Goal: Information Seeking & Learning: Learn about a topic

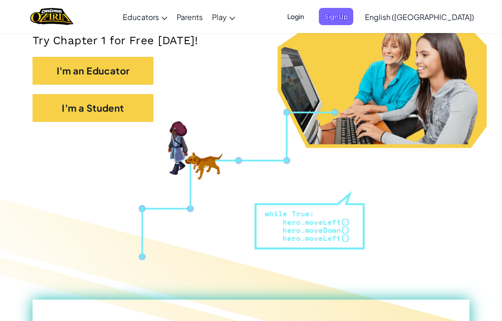
click at [96, 100] on button "I'm a Student" at bounding box center [93, 108] width 121 height 28
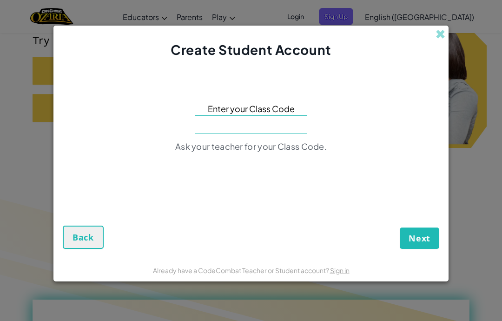
click at [270, 132] on input at bounding box center [251, 124] width 112 height 19
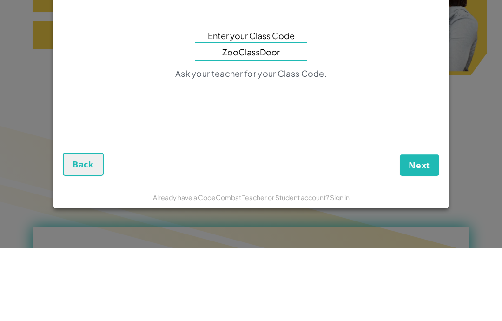
type input "ZooClassDoor"
click at [419, 227] on button "Next" at bounding box center [420, 237] width 40 height 21
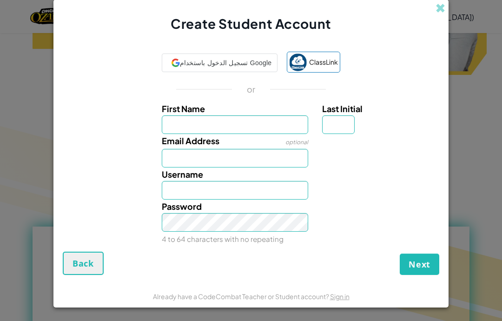
click at [272, 123] on input "First Name" at bounding box center [235, 124] width 147 height 19
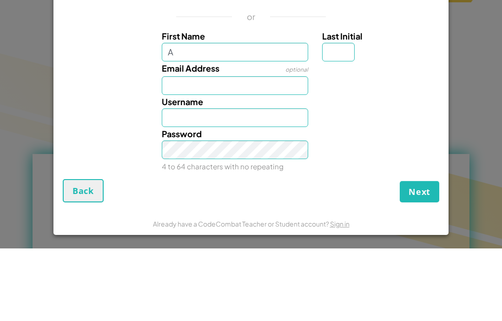
type input "A"
click at [342, 115] on input "Last Initial" at bounding box center [338, 124] width 33 height 19
type input "A"
type input "G"
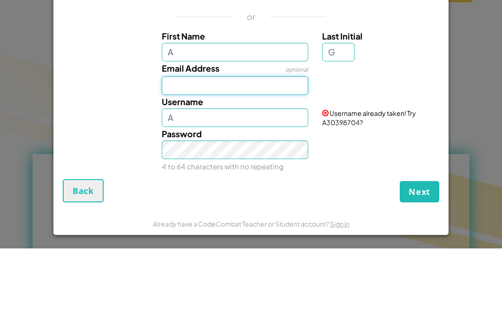
click at [271, 149] on input "Email Address" at bounding box center [235, 158] width 147 height 19
type input "AG"
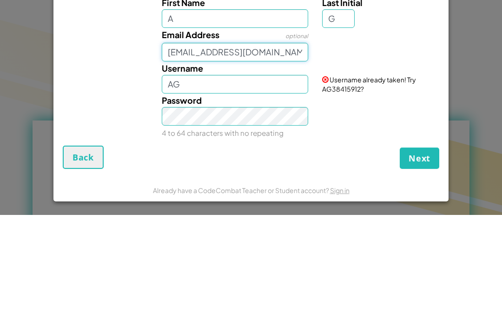
type input "ghsusahajhzjaj@gmail.com"
click at [265, 181] on input "AG" at bounding box center [235, 190] width 147 height 19
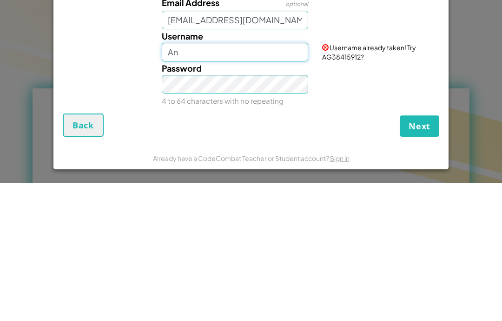
type input "A"
click at [419, 253] on button "Next" at bounding box center [420, 263] width 40 height 21
click at [201, 181] on input "Pineapple38030186" at bounding box center [235, 190] width 147 height 19
click at [200, 181] on input "Pineapple38030186" at bounding box center [235, 190] width 147 height 19
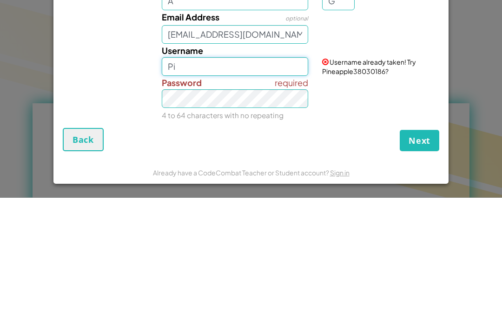
type input "P"
type input "a"
click at [419, 253] on button "Next" at bounding box center [420, 263] width 40 height 21
type input "Anas49988800"
click at [419, 253] on button "Next" at bounding box center [420, 263] width 40 height 21
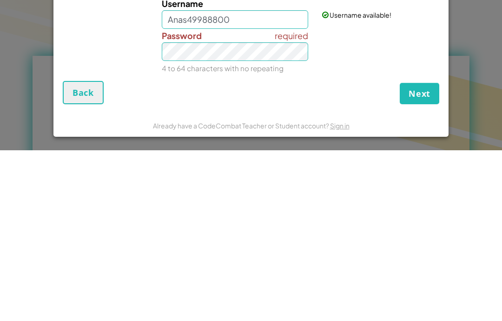
click at [412, 76] on div "ClassLink or First Name A Last Initial G Email Address optional ghsusahajhzjaj@…" at bounding box center [251, 146] width 376 height 209
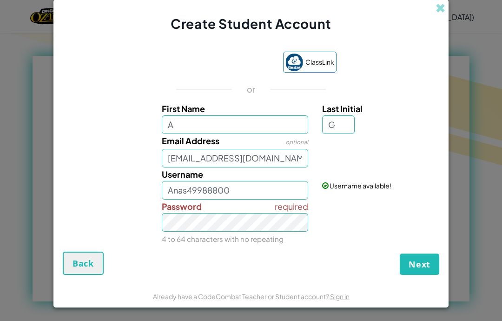
click at [413, 99] on div "ClassLink or First Name A Last Initial G Email Address optional ghsusahajhzjaj@…" at bounding box center [251, 146] width 376 height 209
click at [429, 280] on form "ClassLink or First Name A Last Initial G Email Address optional ghsusahajhzjaj@…" at bounding box center [250, 158] width 395 height 251
click at [414, 263] on span "Next" at bounding box center [420, 263] width 22 height 11
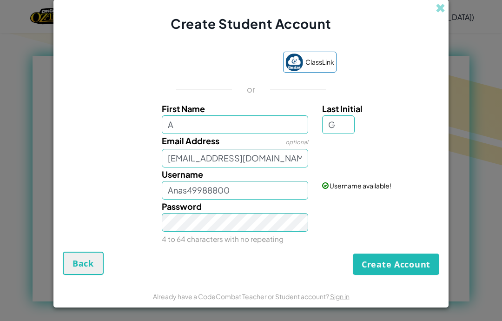
click at [406, 271] on button "Create Account" at bounding box center [396, 263] width 86 height 21
click at [397, 266] on button "Create Account" at bounding box center [396, 263] width 86 height 21
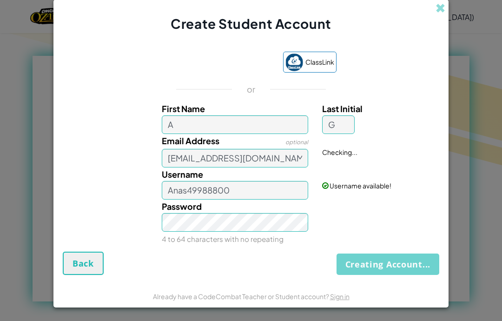
click at [400, 268] on button "Creating Account..." at bounding box center [387, 263] width 103 height 21
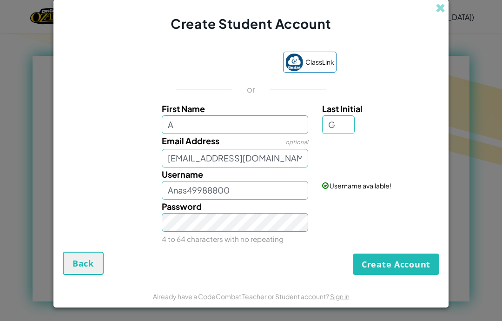
click at [402, 272] on button "Create Account" at bounding box center [396, 263] width 86 height 21
click at [398, 272] on button "Create Account" at bounding box center [396, 263] width 86 height 21
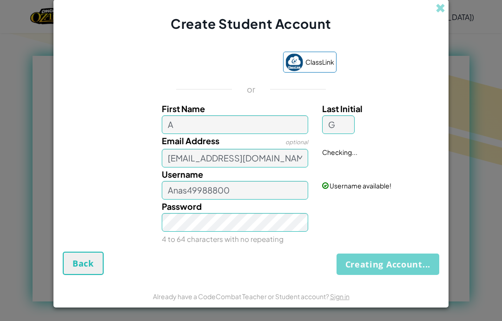
click at [392, 272] on button "Creating Account..." at bounding box center [387, 263] width 103 height 21
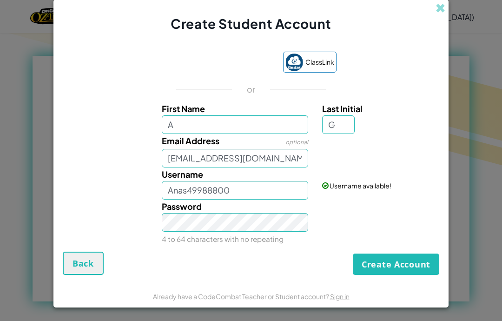
scroll to position [0, 0]
click at [398, 260] on button "Create Account" at bounding box center [396, 263] width 86 height 21
click at [408, 274] on button "Create Account" at bounding box center [396, 263] width 86 height 21
click at [299, 165] on input "ghsusahajhzjaj@gmail.com" at bounding box center [235, 158] width 147 height 19
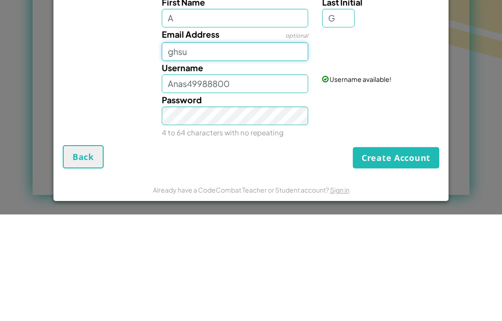
type input "ghs"
click at [483, 95] on div "Create Student Account ClassLink or First Name A Last Initial G Email Address o…" at bounding box center [251, 160] width 502 height 321
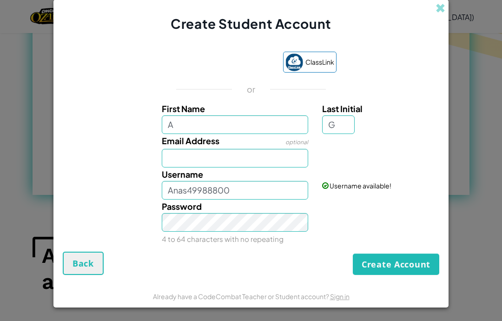
click at [417, 259] on button "Create Account" at bounding box center [396, 263] width 86 height 21
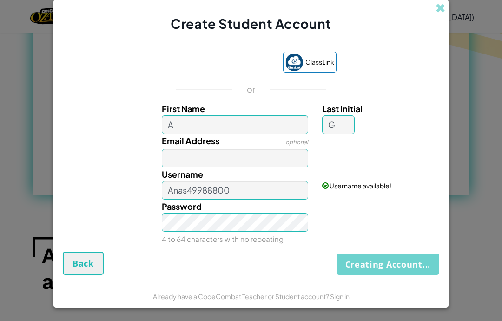
scroll to position [311, 0]
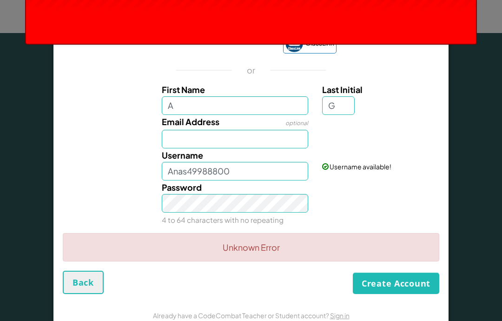
click at [415, 265] on div "Unknown Error" at bounding box center [251, 251] width 376 height 38
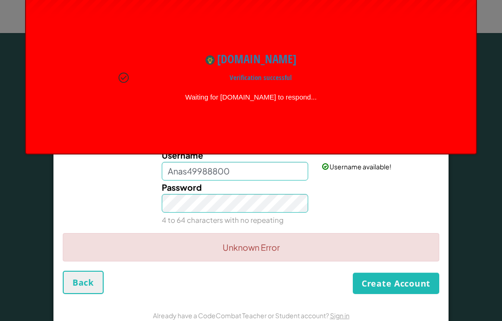
scroll to position [-20, 0]
click at [88, 226] on div "Password 4 to 64 characters with no repeating" at bounding box center [251, 203] width 386 height 46
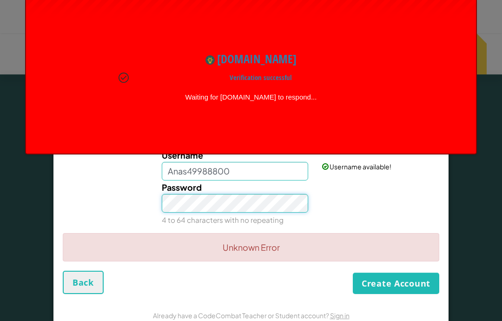
scroll to position [223, 0]
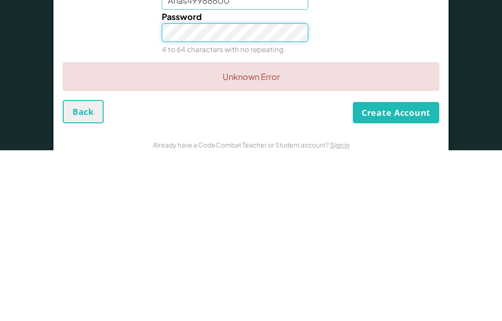
click at [396, 272] on button "Create Account" at bounding box center [396, 282] width 86 height 21
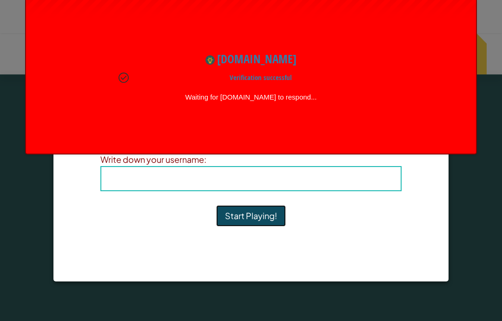
scroll to position [0, 0]
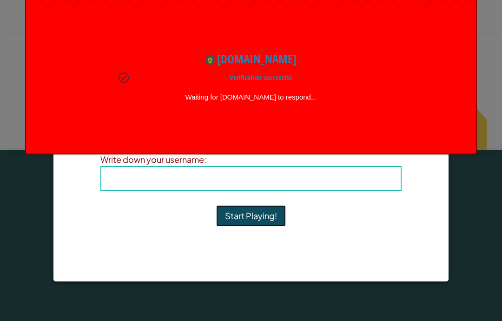
click at [263, 218] on button "Start Playing!" at bounding box center [251, 215] width 70 height 21
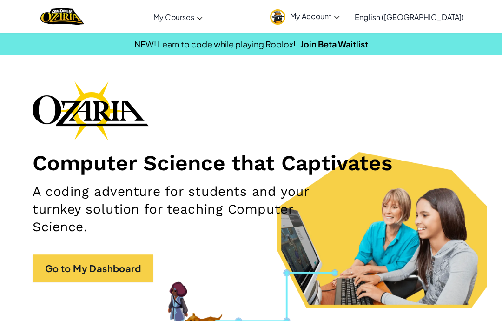
click at [194, 14] on span "My Courses" at bounding box center [173, 17] width 41 height 10
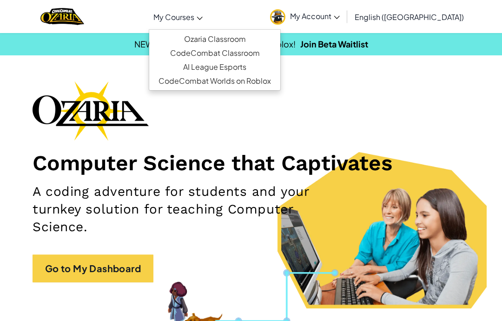
click at [274, 41] on link "Ozaria Classroom" at bounding box center [214, 39] width 131 height 14
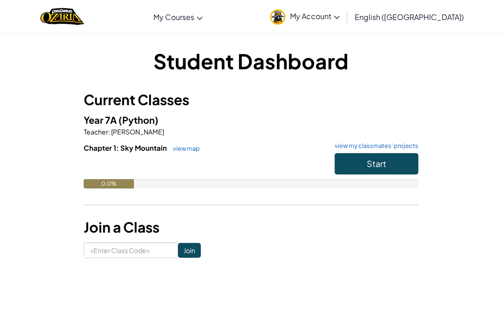
click at [384, 171] on button "Start" at bounding box center [377, 163] width 84 height 21
click at [387, 164] on button "Start" at bounding box center [377, 163] width 84 height 21
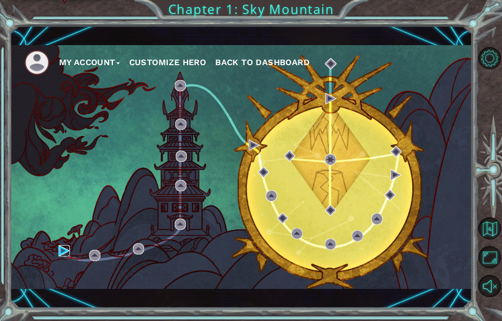
click at [62, 254] on img at bounding box center [64, 250] width 11 height 11
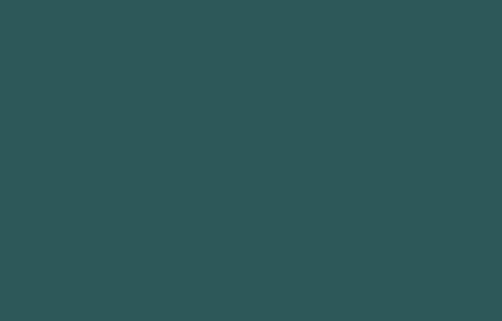
click at [60, 253] on body at bounding box center [251, 160] width 502 height 321
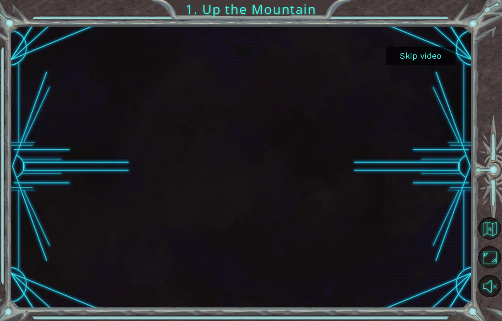
click at [430, 53] on button "Skip video" at bounding box center [421, 55] width 70 height 18
click at [429, 53] on button "Skip video" at bounding box center [421, 55] width 70 height 18
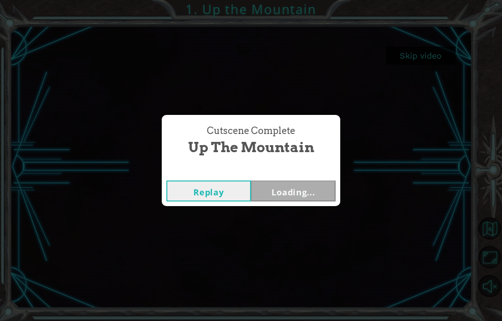
click at [431, 51] on div "Cutscene Complete Up the Mountain Replay Loading..." at bounding box center [251, 160] width 502 height 321
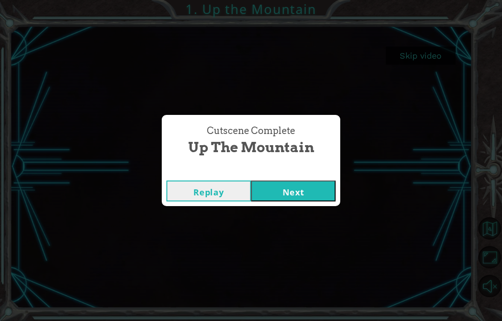
click at [305, 190] on button "Next" at bounding box center [293, 190] width 85 height 21
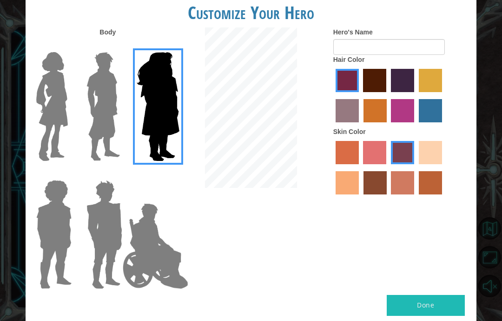
click at [93, 111] on img at bounding box center [103, 106] width 41 height 116
click at [119, 46] on input "Hero Lars" at bounding box center [119, 46] width 0 height 0
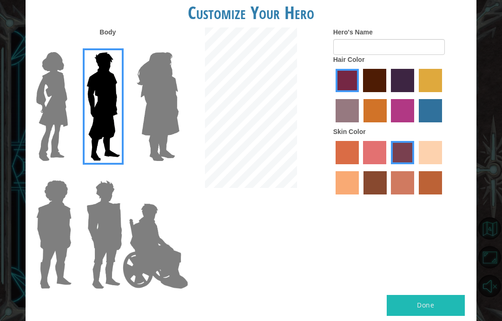
click at [146, 112] on img at bounding box center [158, 106] width 51 height 116
click at [169, 46] on input "Hero Amethyst" at bounding box center [169, 46] width 0 height 0
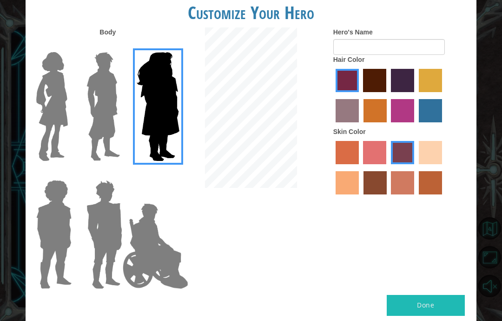
click at [127, 218] on img at bounding box center [155, 245] width 73 height 93
click at [169, 174] on input "Hero Jamie" at bounding box center [169, 174] width 0 height 0
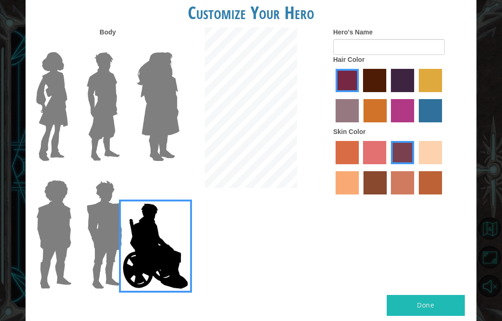
click at [110, 239] on img at bounding box center [104, 234] width 43 height 116
click at [119, 174] on input "Hero Garnet" at bounding box center [119, 174] width 0 height 0
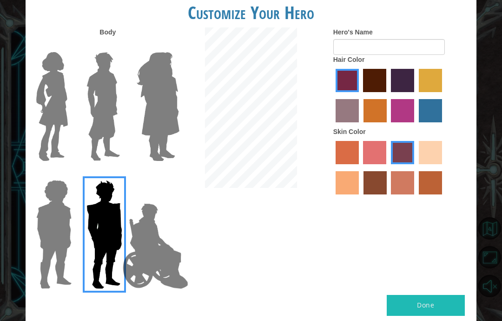
click at [60, 239] on img at bounding box center [54, 234] width 43 height 116
click at [69, 174] on input "Hero Steven" at bounding box center [69, 174] width 0 height 0
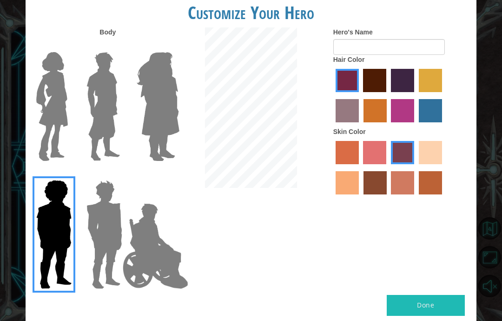
click at [106, 229] on img at bounding box center [104, 234] width 43 height 116
click at [119, 174] on input "Hero Garnet" at bounding box center [119, 174] width 0 height 0
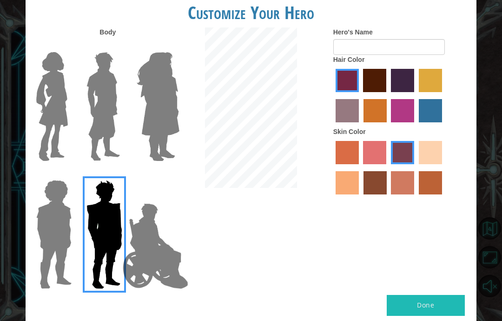
click at [133, 99] on img at bounding box center [158, 106] width 51 height 116
click at [169, 46] on input "Hero Amethyst" at bounding box center [169, 46] width 0 height 0
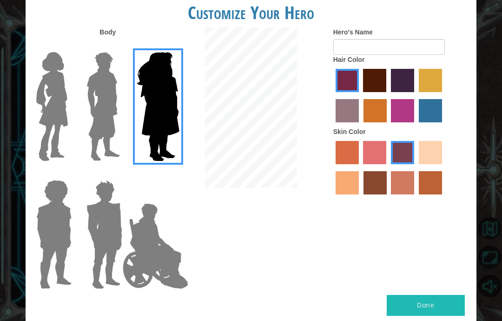
click at [102, 108] on img at bounding box center [103, 106] width 41 height 116
click at [119, 46] on input "Hero Lars" at bounding box center [119, 46] width 0 height 0
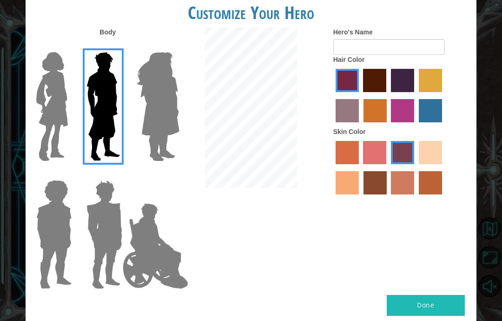
click at [50, 102] on img at bounding box center [52, 106] width 39 height 116
click at [69, 46] on input "Hero Connie" at bounding box center [69, 46] width 0 height 0
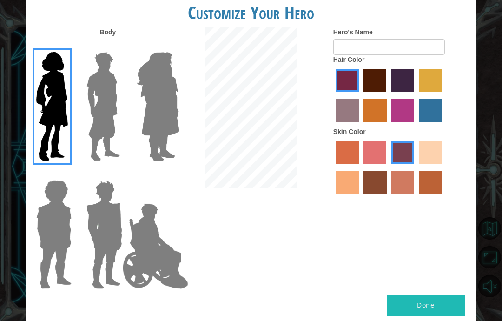
click at [99, 238] on img at bounding box center [104, 234] width 43 height 116
click at [119, 174] on input "Hero Garnet" at bounding box center [119, 174] width 0 height 0
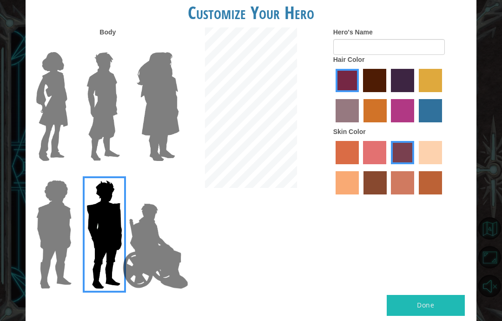
click at [132, 224] on img at bounding box center [155, 245] width 73 height 93
click at [169, 174] on input "Hero Jamie" at bounding box center [169, 174] width 0 height 0
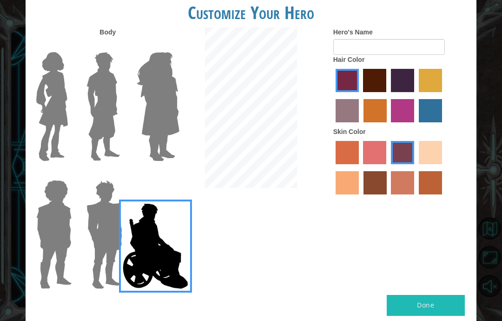
click at [386, 91] on label "maroon hair color" at bounding box center [374, 80] width 23 height 23
click at [360, 95] on input "maroon hair color" at bounding box center [360, 95] width 0 height 0
radio input "true"
click at [419, 92] on label "tulip tree hair color" at bounding box center [430, 80] width 23 height 23
click at [416, 95] on input "tulip tree hair color" at bounding box center [416, 95] width 0 height 0
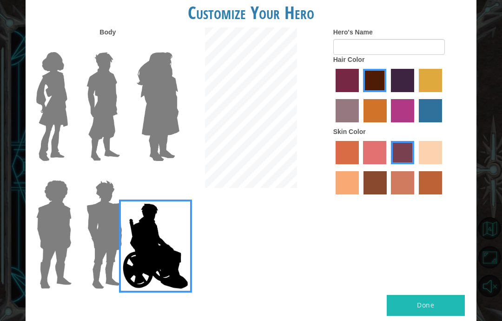
radio input "true"
click at [359, 113] on label "bazaar hair color" at bounding box center [347, 110] width 23 height 23
click at [443, 95] on input "bazaar hair color" at bounding box center [443, 95] width 0 height 0
radio input "true"
click at [414, 87] on label "hot purple hair color" at bounding box center [402, 80] width 23 height 23
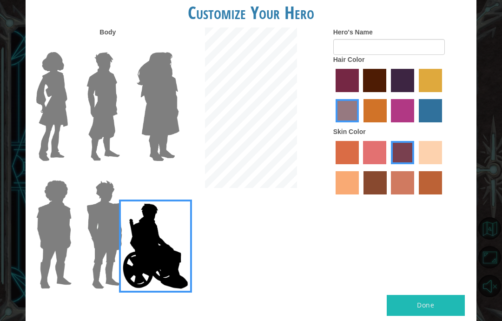
click at [388, 95] on input "hot purple hair color" at bounding box center [388, 95] width 0 height 0
radio input "true"
click at [149, 120] on img at bounding box center [158, 106] width 51 height 116
click at [169, 46] on input "Hero Amethyst" at bounding box center [169, 46] width 0 height 0
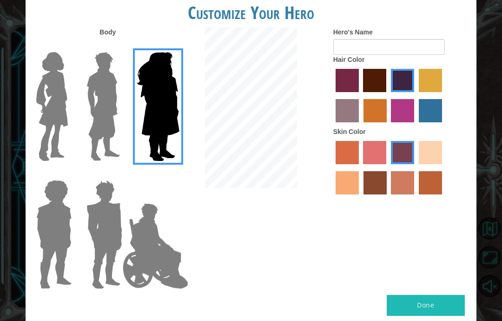
click at [80, 143] on div at bounding box center [101, 103] width 50 height 128
click at [94, 131] on img at bounding box center [103, 106] width 41 height 116
click at [119, 46] on input "Hero Lars" at bounding box center [119, 46] width 0 height 0
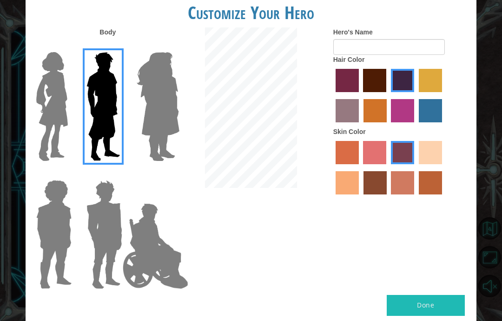
click at [51, 109] on img at bounding box center [52, 106] width 39 height 116
click at [69, 46] on input "Hero Connie" at bounding box center [69, 46] width 0 height 0
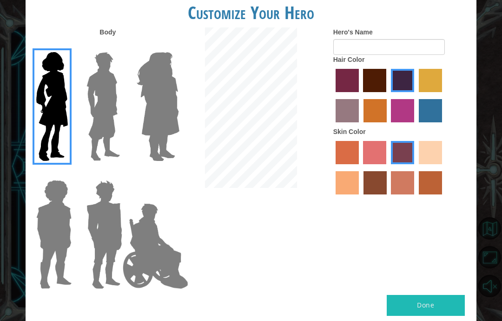
click at [114, 125] on img at bounding box center [103, 106] width 41 height 116
click at [119, 46] on input "Hero Lars" at bounding box center [119, 46] width 0 height 0
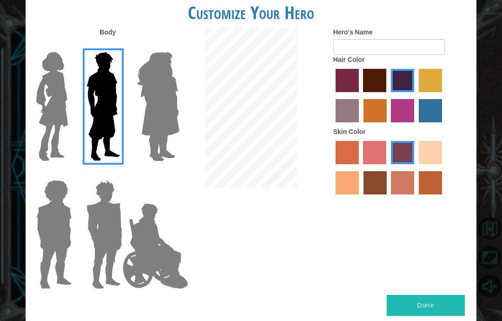
click at [104, 210] on img at bounding box center [104, 234] width 43 height 116
click at [119, 174] on input "Hero Garnet" at bounding box center [119, 174] width 0 height 0
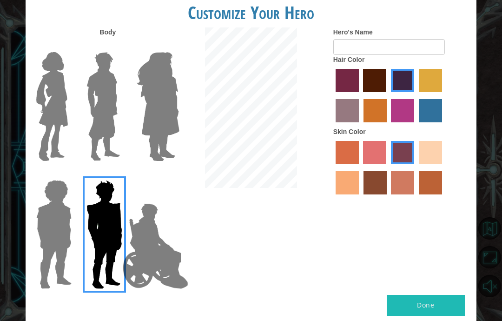
click at [59, 214] on img at bounding box center [54, 234] width 43 height 116
click at [69, 174] on input "Hero Steven" at bounding box center [69, 174] width 0 height 0
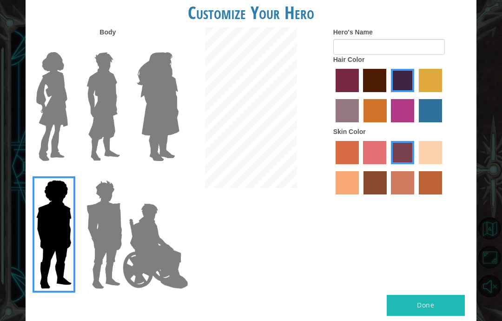
click at [114, 225] on img at bounding box center [104, 234] width 43 height 116
click at [119, 174] on input "Hero Garnet" at bounding box center [119, 174] width 0 height 0
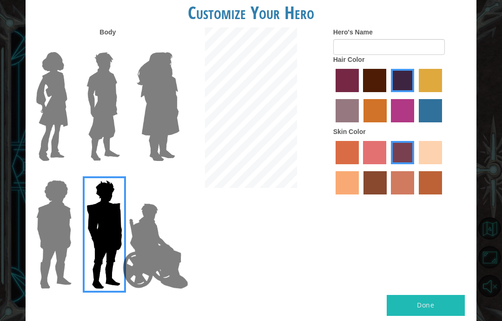
click at [419, 164] on label "sandy beach skin color" at bounding box center [430, 152] width 23 height 23
click at [416, 167] on input "sandy beach skin color" at bounding box center [416, 167] width 0 height 0
radio input "true"
click at [359, 194] on label "tacao skin color" at bounding box center [347, 182] width 23 height 23
click at [443, 167] on input "tacao skin color" at bounding box center [443, 167] width 0 height 0
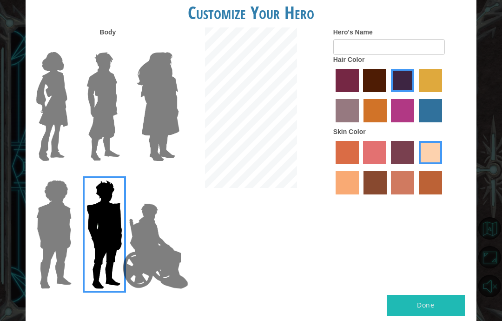
radio input "true"
click at [419, 164] on label "sandy beach skin color" at bounding box center [430, 152] width 23 height 23
click at [416, 167] on input "sandy beach skin color" at bounding box center [416, 167] width 0 height 0
radio input "true"
click at [149, 230] on img at bounding box center [155, 245] width 73 height 93
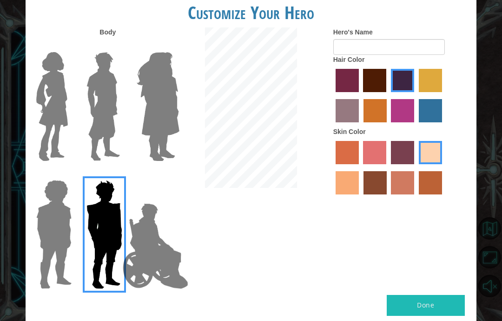
click at [169, 174] on input "Hero Jamie" at bounding box center [169, 174] width 0 height 0
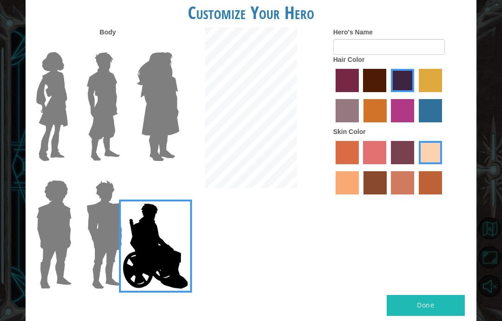
click at [106, 227] on img at bounding box center [104, 234] width 43 height 116
click at [119, 174] on input "Hero Garnet" at bounding box center [119, 174] width 0 height 0
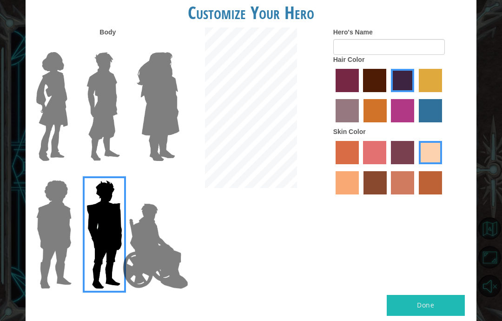
click at [439, 295] on button "Done" at bounding box center [426, 305] width 78 height 21
type input "Pinapple"
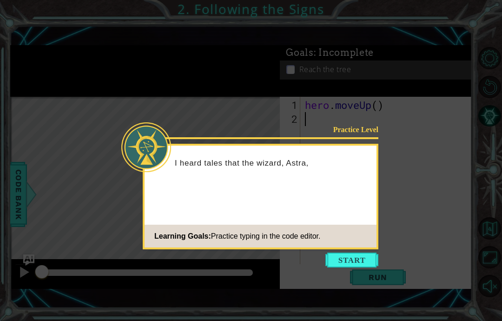
click at [352, 260] on button "Start" at bounding box center [351, 259] width 53 height 15
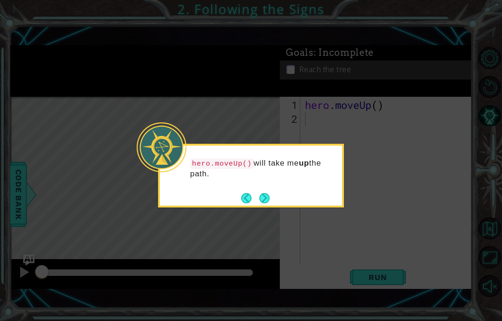
click at [74, 152] on icon at bounding box center [251, 160] width 502 height 321
click at [270, 197] on button "Next" at bounding box center [264, 197] width 15 height 15
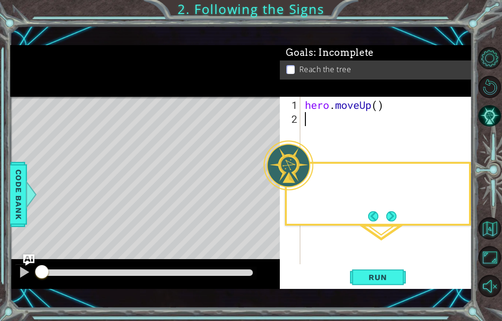
click at [270, 192] on div "Level Map" at bounding box center [224, 234] width 429 height 274
click at [370, 277] on span "Run" at bounding box center [377, 276] width 37 height 9
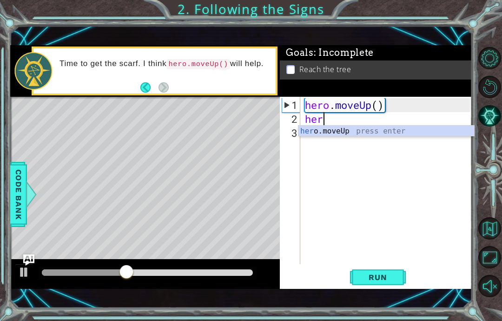
scroll to position [16, 35]
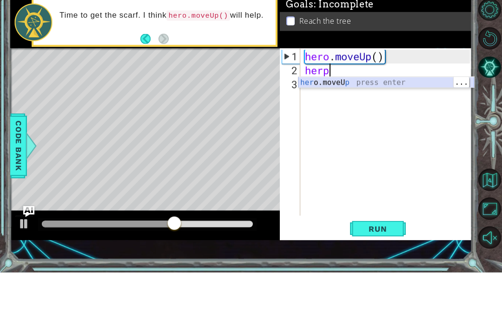
click at [425, 125] on div "her o.moveU p press enter" at bounding box center [386, 141] width 176 height 33
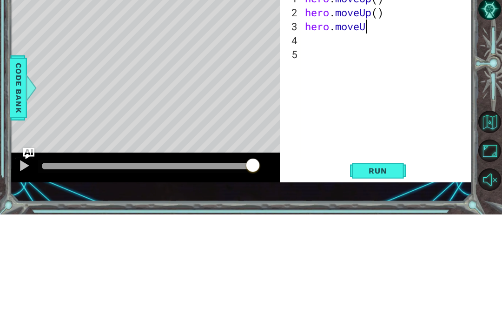
scroll to position [16, 53]
type textarea "abcde fg"
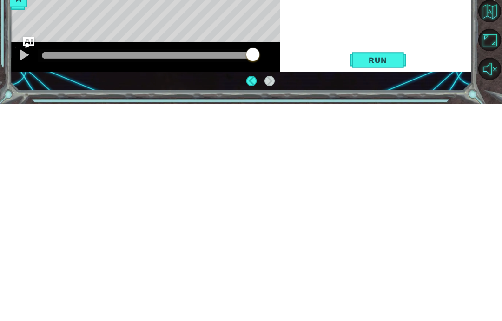
click at [394, 268] on button "Run" at bounding box center [378, 277] width 56 height 19
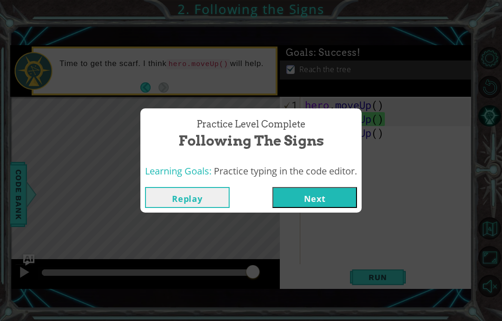
click at [329, 204] on button "Next" at bounding box center [314, 197] width 85 height 21
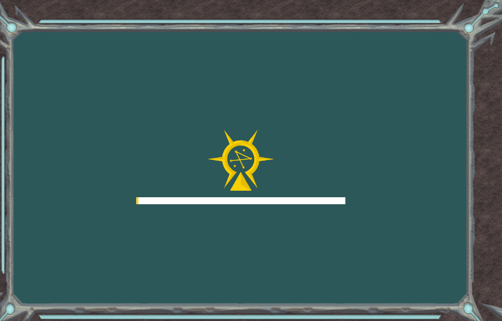
click at [338, 182] on div at bounding box center [240, 167] width 209 height 74
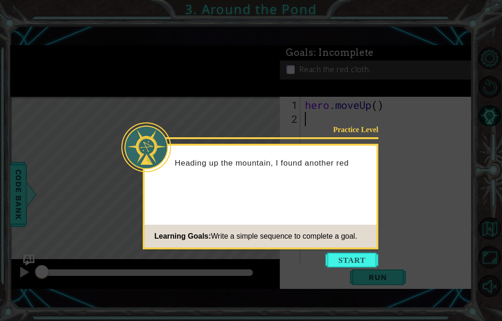
click at [350, 258] on button "Start" at bounding box center [351, 259] width 53 height 15
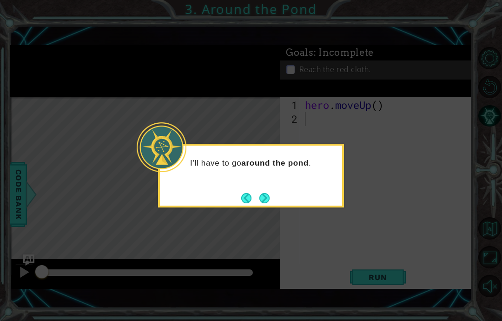
click at [270, 204] on button "Next" at bounding box center [264, 197] width 11 height 11
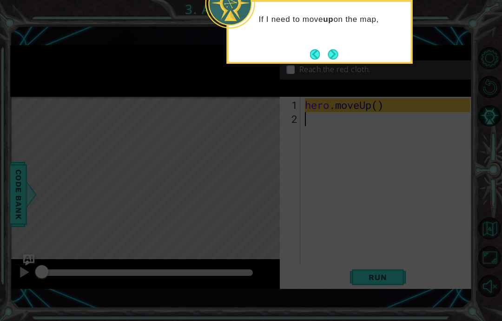
click at [335, 56] on button "Next" at bounding box center [333, 54] width 14 height 14
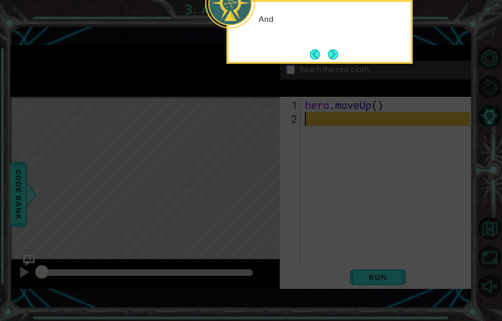
click at [339, 51] on button "Next" at bounding box center [333, 54] width 17 height 17
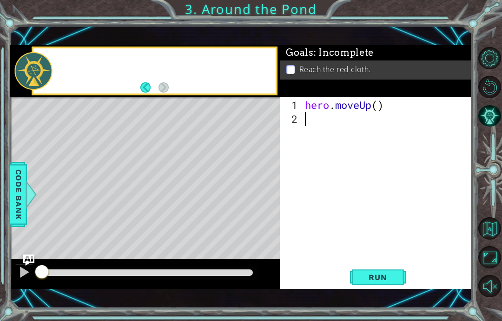
click at [339, 57] on span ": Incomplete" at bounding box center [344, 52] width 60 height 11
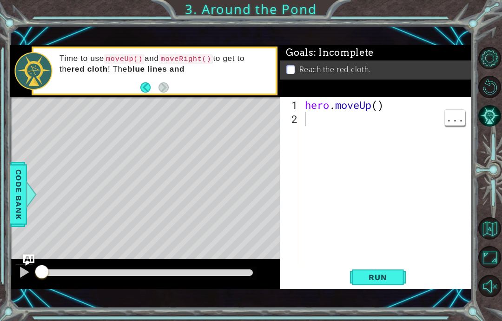
click at [333, 120] on div "hero . moveUp ( )" at bounding box center [388, 195] width 171 height 195
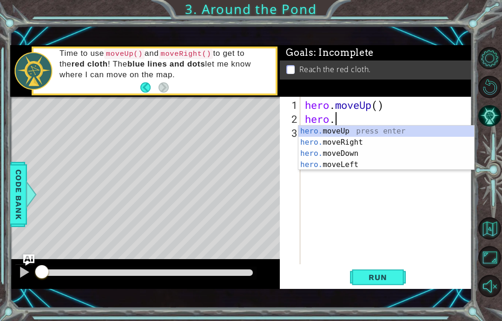
scroll to position [16, 41]
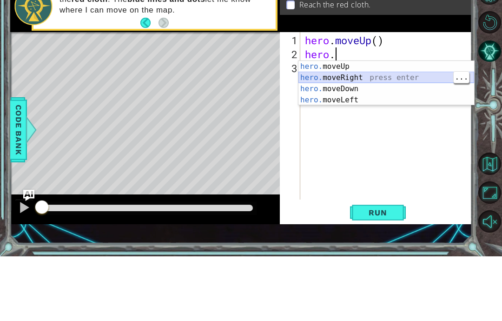
click at [402, 125] on div "hero. moveUp press enter hero. moveRight press enter hero. moveDown press enter…" at bounding box center [386, 158] width 176 height 67
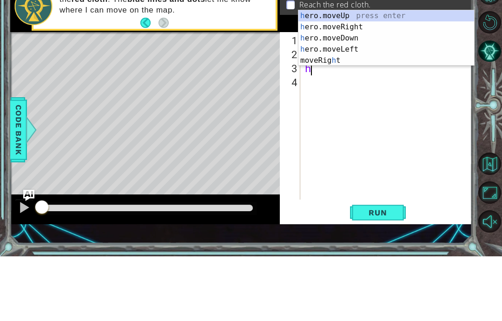
scroll to position [16, 29]
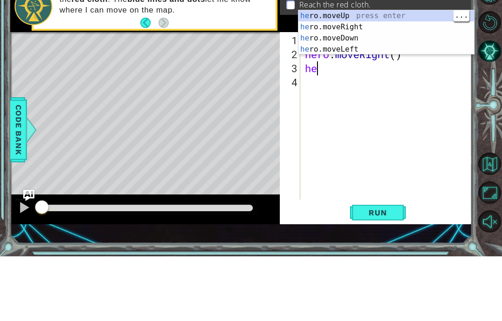
click at [374, 75] on div "he ro.moveUp press enter he ro.moveRight press enter he ro.moveDown press enter…" at bounding box center [386, 108] width 176 height 67
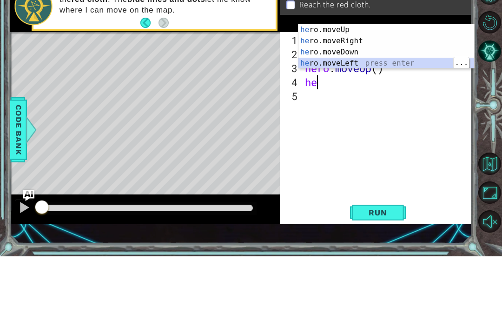
click at [370, 89] on div "he ro.moveUp press enter he ro.moveRight press enter he ro.moveDown press enter…" at bounding box center [386, 122] width 176 height 67
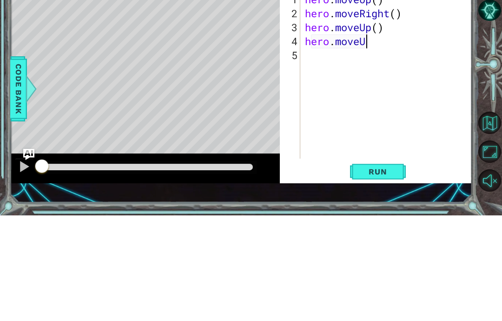
scroll to position [16, 78]
type textarea "abcde fg"
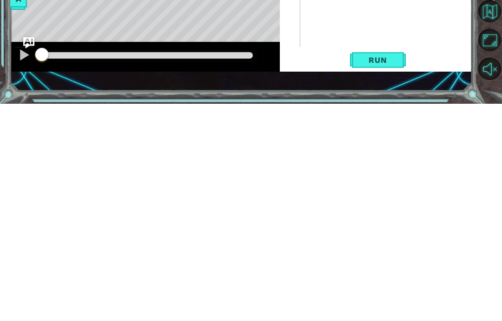
click at [387, 272] on span "Run" at bounding box center [377, 276] width 37 height 9
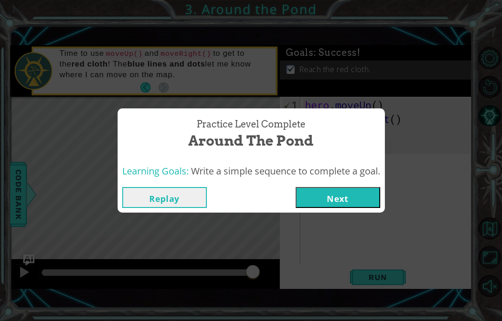
click at [354, 191] on button "Next" at bounding box center [338, 197] width 85 height 21
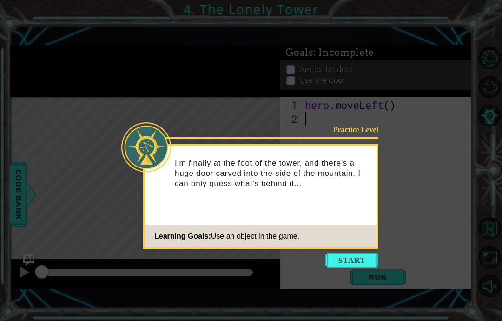
click at [351, 249] on div "Practice Level I'm finally at the foot of the tower, and there's a huge door ca…" at bounding box center [261, 197] width 236 height 106
click at [350, 261] on button "Start" at bounding box center [351, 259] width 53 height 15
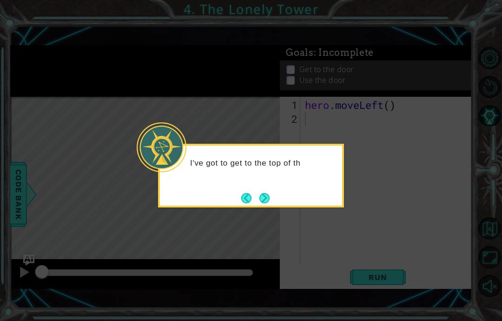
click at [264, 196] on button "Next" at bounding box center [264, 197] width 13 height 13
click at [268, 196] on button "Next" at bounding box center [265, 198] width 16 height 16
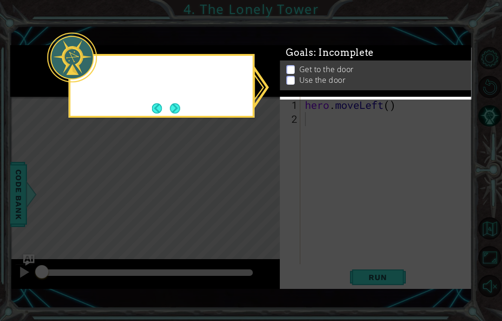
click at [275, 192] on icon at bounding box center [251, 160] width 502 height 321
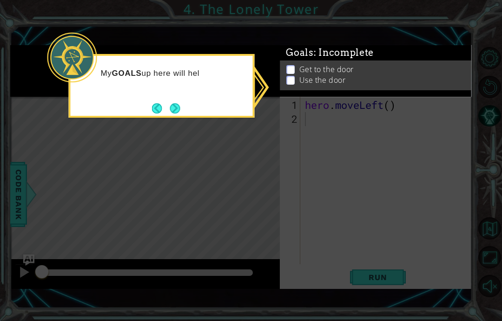
click at [346, 126] on icon at bounding box center [251, 160] width 502 height 321
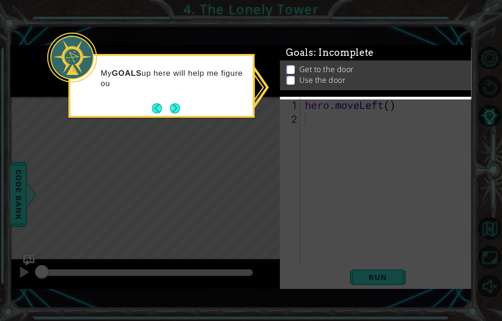
click at [355, 122] on icon at bounding box center [251, 160] width 502 height 321
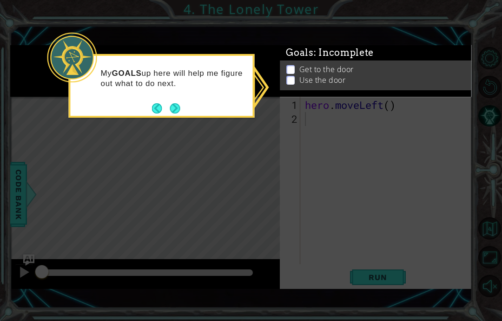
click at [350, 123] on icon at bounding box center [251, 160] width 502 height 321
click at [294, 70] on p at bounding box center [290, 69] width 8 height 9
click at [360, 125] on icon at bounding box center [251, 160] width 502 height 321
click at [169, 104] on button "Back" at bounding box center [161, 108] width 18 height 10
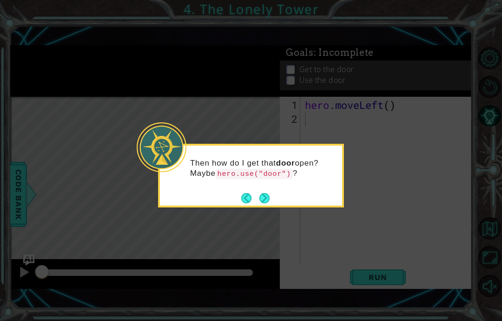
click at [260, 197] on button "Next" at bounding box center [265, 198] width 16 height 16
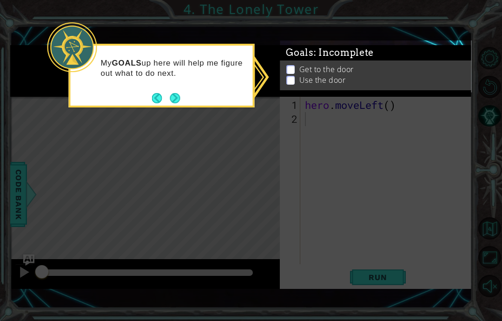
click at [272, 176] on icon at bounding box center [251, 160] width 502 height 321
click at [172, 92] on button "Next" at bounding box center [175, 98] width 13 height 13
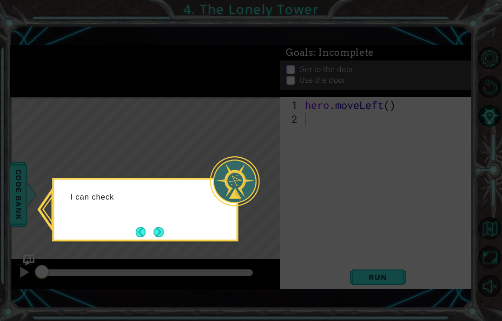
click at [172, 241] on div "I can check" at bounding box center [146, 210] width 186 height 64
click at [153, 233] on button "Next" at bounding box center [158, 231] width 11 height 11
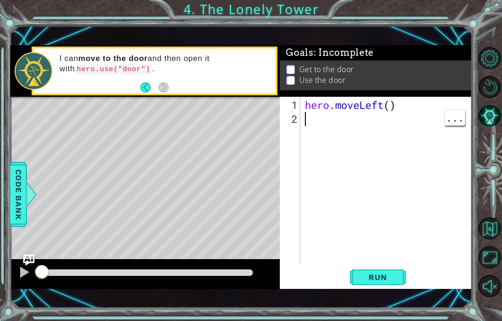
click at [310, 126] on div "hero . moveLeft ( )" at bounding box center [388, 195] width 171 height 195
click at [430, 56] on div "Goals : Incomplete" at bounding box center [376, 52] width 192 height 15
click at [394, 106] on div "hero . moveLeft ( )" at bounding box center [388, 195] width 171 height 195
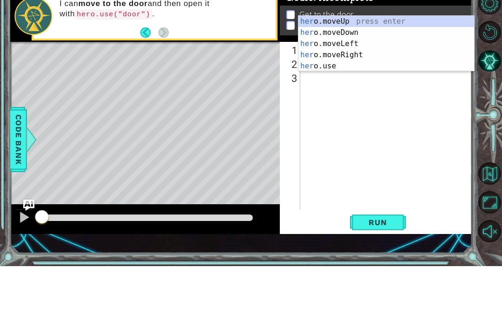
scroll to position [16, 35]
click at [382, 71] on div "hero .moveUp press enter hero .moveDown press enter hero .moveLeft press enter …" at bounding box center [386, 110] width 176 height 78
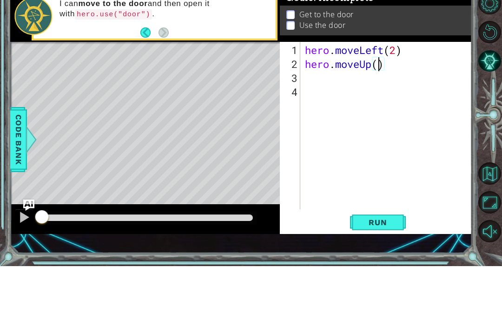
scroll to position [16, 23]
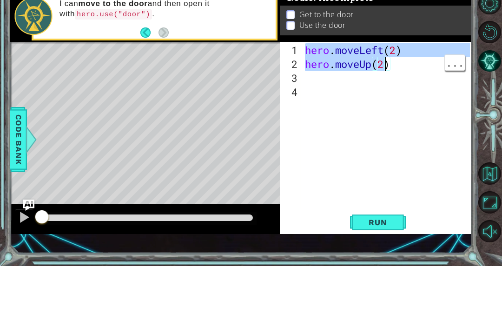
click at [412, 98] on div "hero . moveLeft ( 2 ) hero . moveUp ( 2 )" at bounding box center [388, 195] width 171 height 195
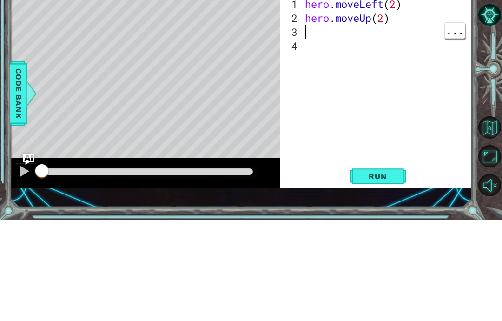
click at [391, 98] on div "hero . moveLeft ( 2 ) hero . moveUp ( 2 )" at bounding box center [388, 195] width 171 height 195
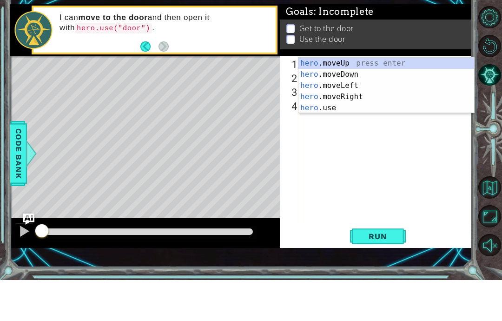
scroll to position [16, 41]
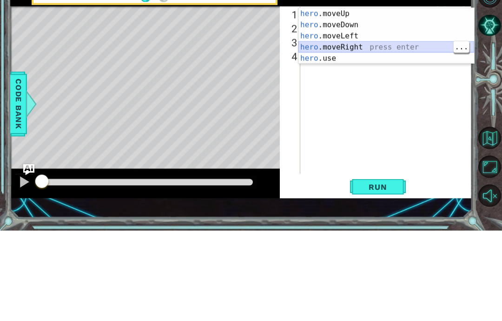
click at [387, 99] on div "hero .moveUp press enter hero .moveDown press enter hero .moveLeft press enter …" at bounding box center [386, 138] width 176 height 78
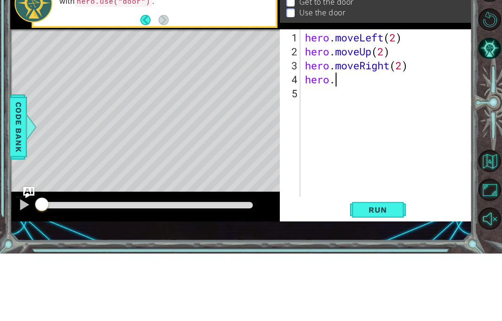
scroll to position [16, 53]
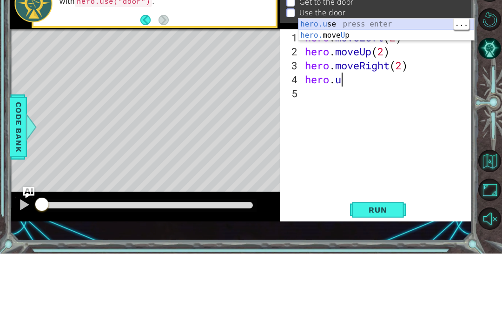
click at [397, 86] on div "hero.u se press enter hero. move U p press enter" at bounding box center [386, 108] width 176 height 45
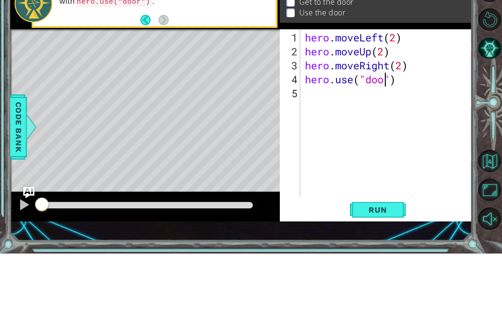
scroll to position [16, 41]
type textarea "abcde fg"
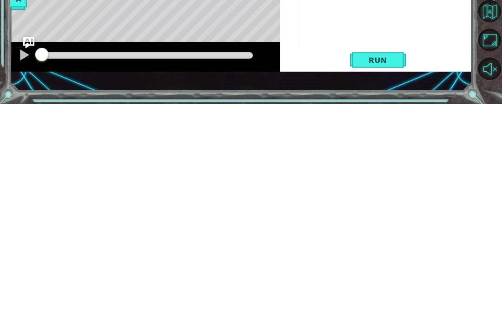
click at [390, 272] on span "Run" at bounding box center [377, 276] width 37 height 9
click at [389, 272] on span "Run" at bounding box center [377, 276] width 37 height 9
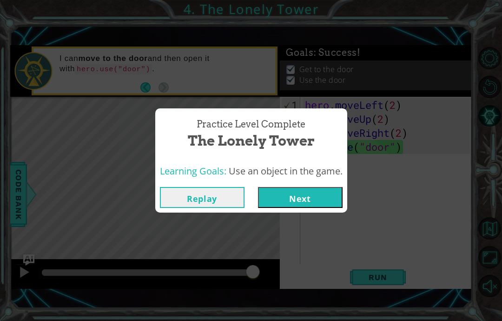
click at [295, 204] on button "Next" at bounding box center [300, 197] width 85 height 21
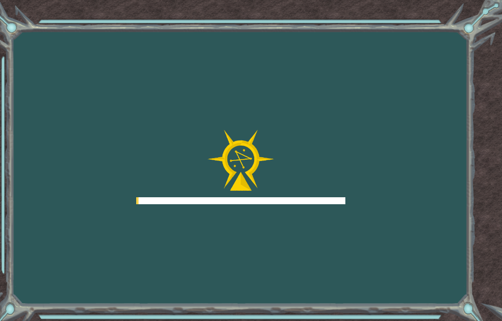
click at [288, 199] on div at bounding box center [240, 200] width 209 height 7
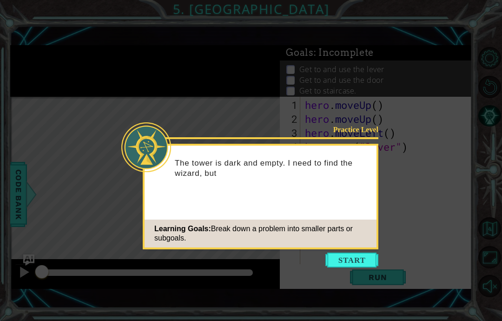
click at [355, 261] on button "Start" at bounding box center [351, 259] width 53 height 15
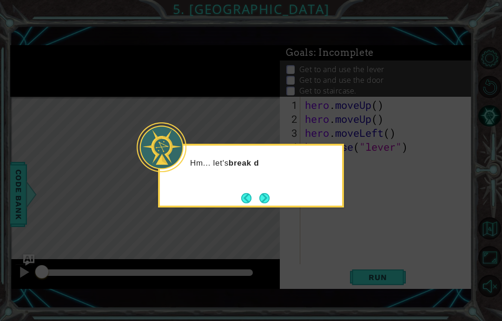
click at [264, 185] on div "Hm... let's break d" at bounding box center [251, 167] width 182 height 37
click at [276, 186] on div "Hm... let's break down this problem i" at bounding box center [251, 167] width 182 height 37
click at [266, 196] on button "Next" at bounding box center [265, 198] width 16 height 16
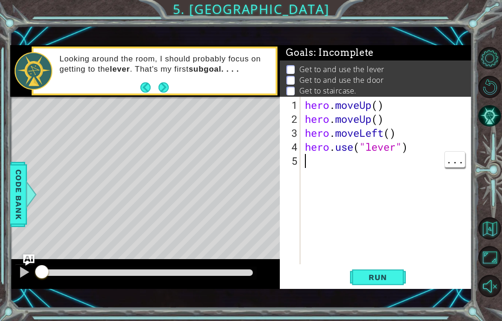
click at [324, 159] on div "hero . moveUp ( ) hero . moveUp ( ) hero . moveLeft ( ) hero . use ( "lever" )" at bounding box center [388, 195] width 171 height 195
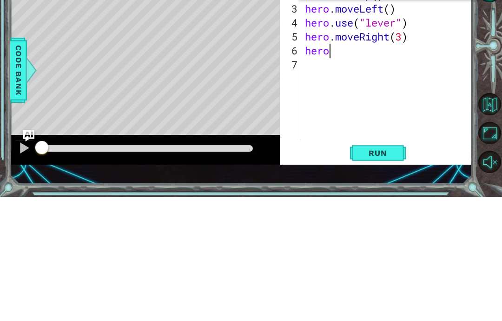
scroll to position [16, 35]
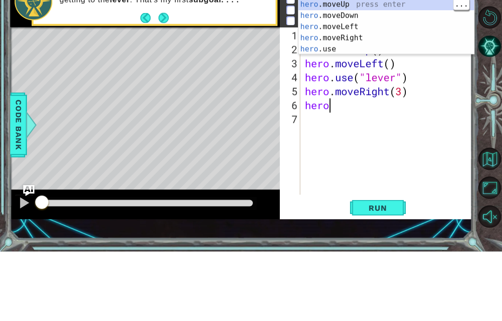
click at [379, 57] on div "hero press enter hero .moveUp press enter hero .moveDown press enter hero .move…" at bounding box center [386, 101] width 176 height 89
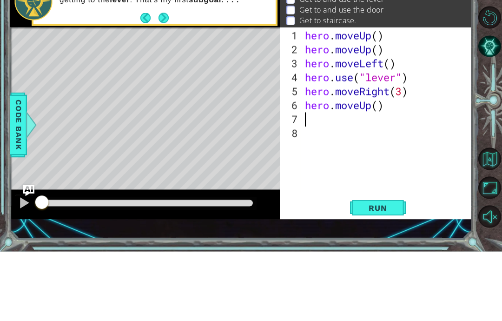
click at [378, 64] on p "Get to and use the lever" at bounding box center [341, 69] width 85 height 10
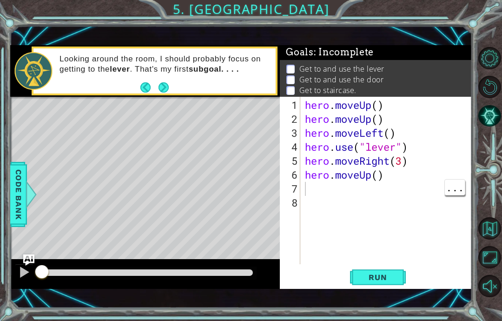
click at [365, 184] on div "hero . moveUp ( ) hero . moveUp ( ) hero . moveLeft ( ) hero . use ( "lever" ) …" at bounding box center [388, 195] width 171 height 195
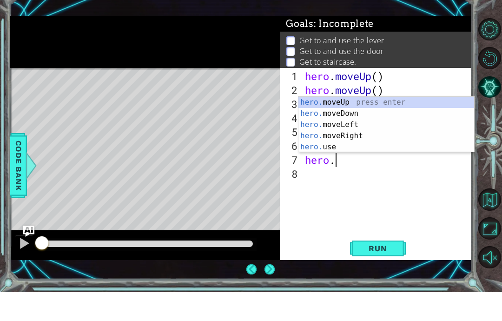
scroll to position [0, 0]
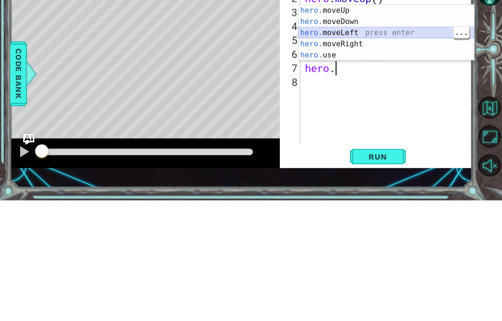
click at [390, 125] on div "hero. moveUp press enter hero. moveDown press enter hero. moveLeft press enter …" at bounding box center [386, 164] width 176 height 78
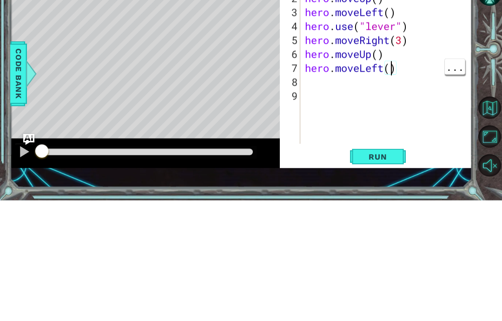
scroll to position [16, 23]
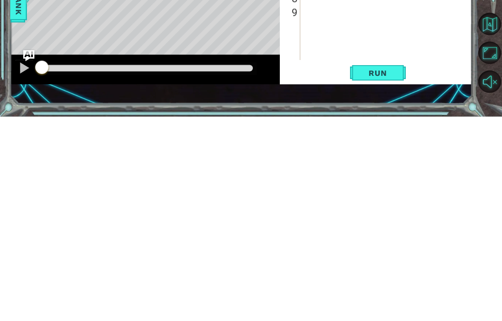
click at [384, 272] on span "Run" at bounding box center [377, 276] width 37 height 9
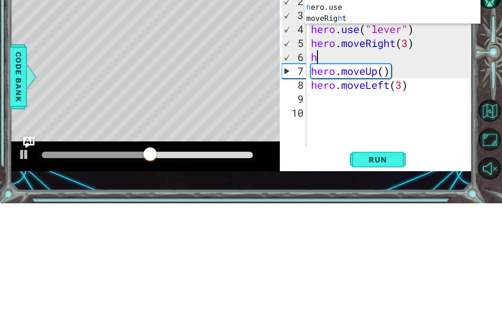
scroll to position [16, 29]
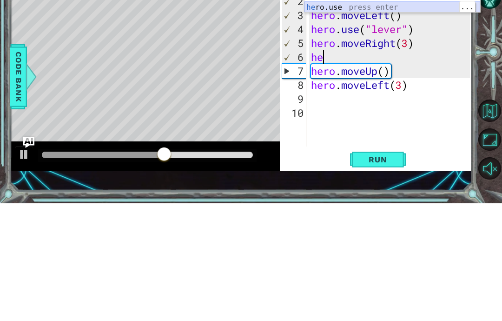
click at [397, 64] on div "he ro press enter he ro.moveUp press enter he ro.moveDown press enter he ro.mov…" at bounding box center [392, 108] width 176 height 89
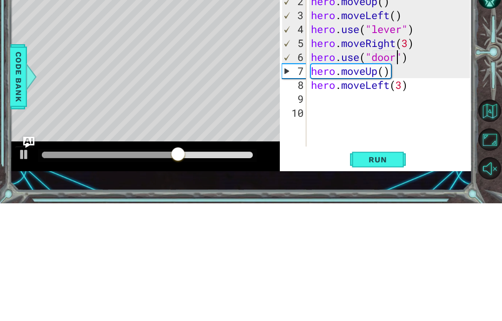
scroll to position [16, 41]
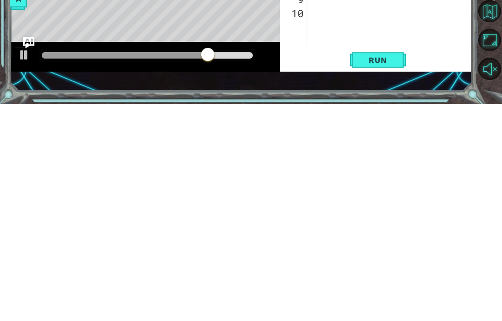
click at [387, 272] on span "Run" at bounding box center [377, 276] width 37 height 9
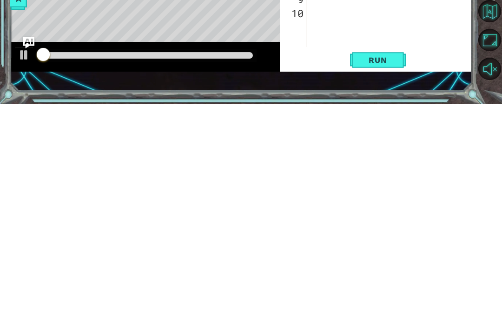
scroll to position [2, 0]
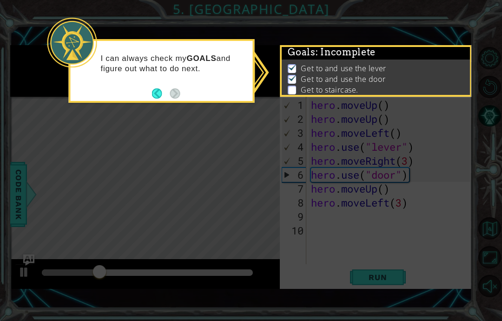
click at [439, 115] on icon at bounding box center [251, 160] width 502 height 321
click at [427, 101] on icon at bounding box center [251, 160] width 502 height 321
click at [423, 95] on div "Goals : Incomplete Get to and use the lever Get to and use the door Get to stai…" at bounding box center [376, 71] width 192 height 52
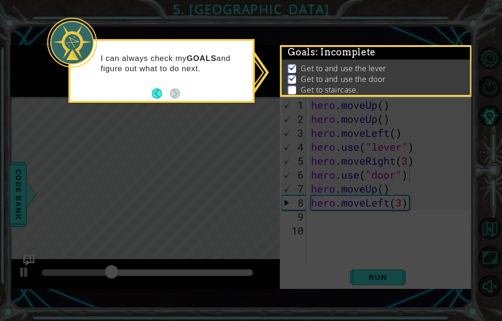
click at [444, 133] on icon at bounding box center [251, 160] width 502 height 321
click at [386, 248] on icon at bounding box center [251, 160] width 502 height 321
click at [391, 271] on icon at bounding box center [251, 160] width 502 height 321
click at [94, 90] on div "I can always check my GOALS and figure out what to do next." at bounding box center [162, 68] width 182 height 47
click at [180, 88] on div "I can always check my GOALS and figure out what to do next." at bounding box center [162, 68] width 182 height 47
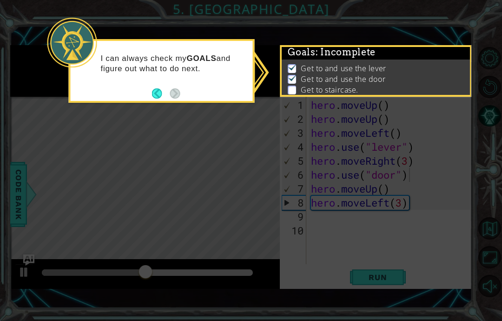
click at [160, 96] on button "Back" at bounding box center [161, 93] width 18 height 10
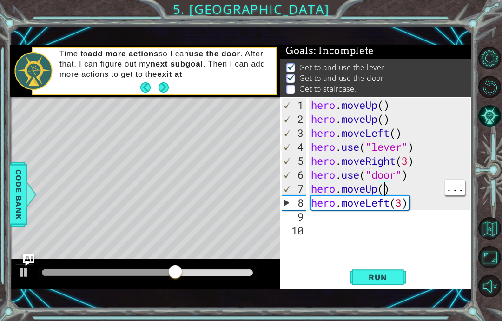
click at [28, 304] on div "1 ההההההההההההההההההההההההההההההההההההההההההההההההההההההההההההההההההההההההההההה…" at bounding box center [241, 167] width 462 height 282
click at [390, 186] on div "hero . moveUp ( ) hero . moveUp ( ) hero . moveLeft ( ) hero . use ( "lever" ) …" at bounding box center [392, 195] width 166 height 195
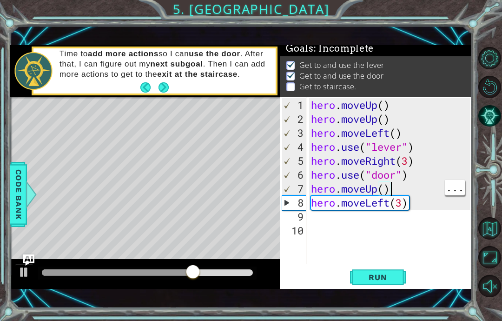
scroll to position [4, 0]
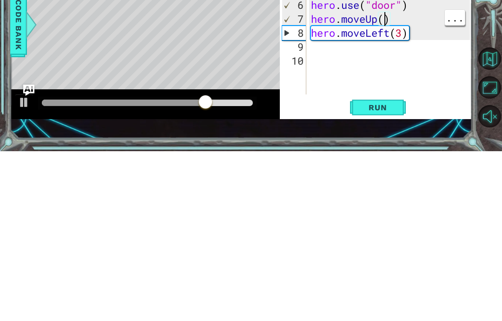
click at [385, 98] on div "hero . moveUp ( ) hero . moveUp ( ) hero . moveLeft ( ) hero . use ( "lever" ) …" at bounding box center [392, 195] width 166 height 195
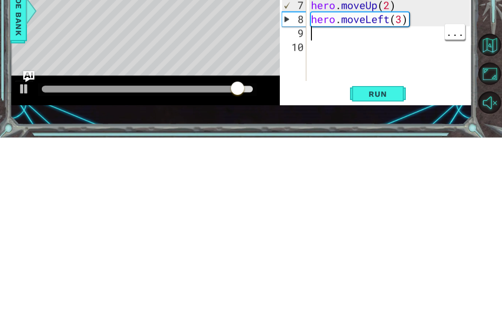
click at [404, 98] on div "hero . moveUp ( ) hero . moveUp ( ) hero . moveLeft ( ) hero . use ( "lever" ) …" at bounding box center [392, 195] width 166 height 195
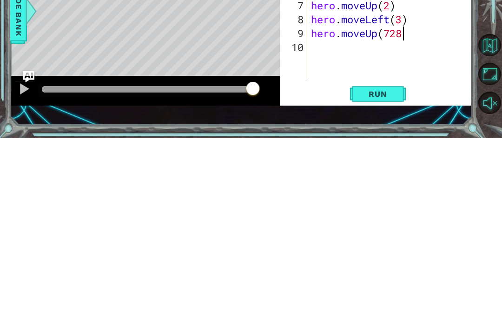
scroll to position [16, 115]
click at [380, 98] on div "hero . moveUp ( ) hero . moveUp ( ) hero . moveLeft ( ) hero . use ( "lever" ) …" at bounding box center [392, 195] width 166 height 195
type textarea "abcde fg"
click at [378, 272] on span "Run" at bounding box center [377, 276] width 37 height 9
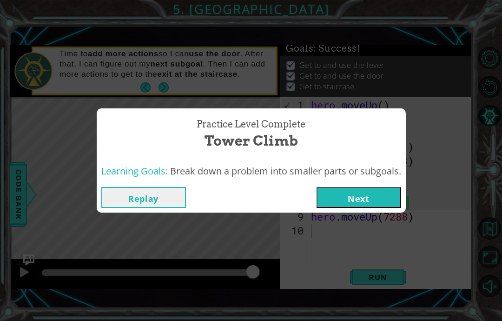
click at [368, 200] on button "Next" at bounding box center [359, 197] width 85 height 21
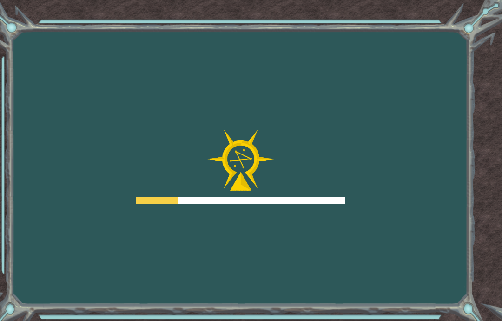
click at [378, 198] on div "Goals Error loading from server. Try refreshing the page. You'll need to join a…" at bounding box center [251, 160] width 502 height 321
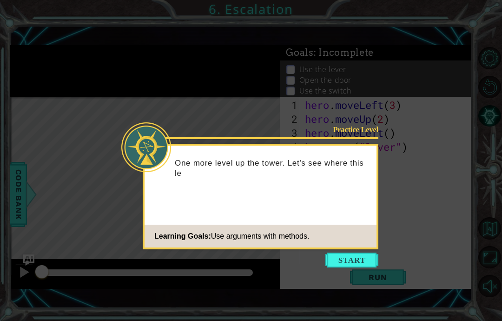
click at [331, 261] on button "Start" at bounding box center [351, 259] width 53 height 15
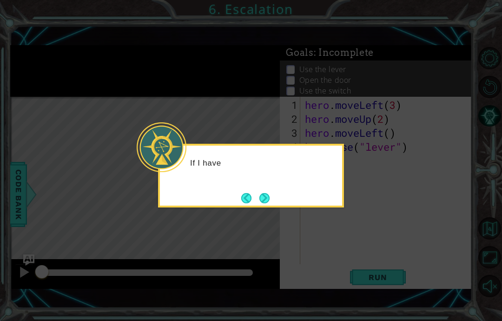
click at [112, 153] on icon at bounding box center [251, 160] width 502 height 321
click at [89, 132] on icon at bounding box center [251, 160] width 502 height 321
click at [80, 117] on icon at bounding box center [251, 160] width 502 height 321
click at [259, 204] on button "Next" at bounding box center [264, 197] width 11 height 11
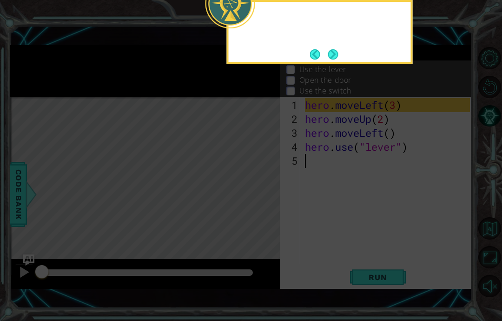
click at [258, 196] on icon at bounding box center [251, 160] width 502 height 321
click at [330, 60] on button "Next" at bounding box center [332, 54] width 11 height 11
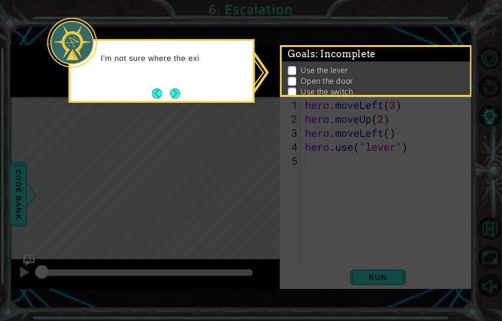
click at [125, 198] on icon at bounding box center [251, 160] width 502 height 321
click at [45, 144] on icon at bounding box center [251, 160] width 502 height 321
